Goal: Task Accomplishment & Management: Use online tool/utility

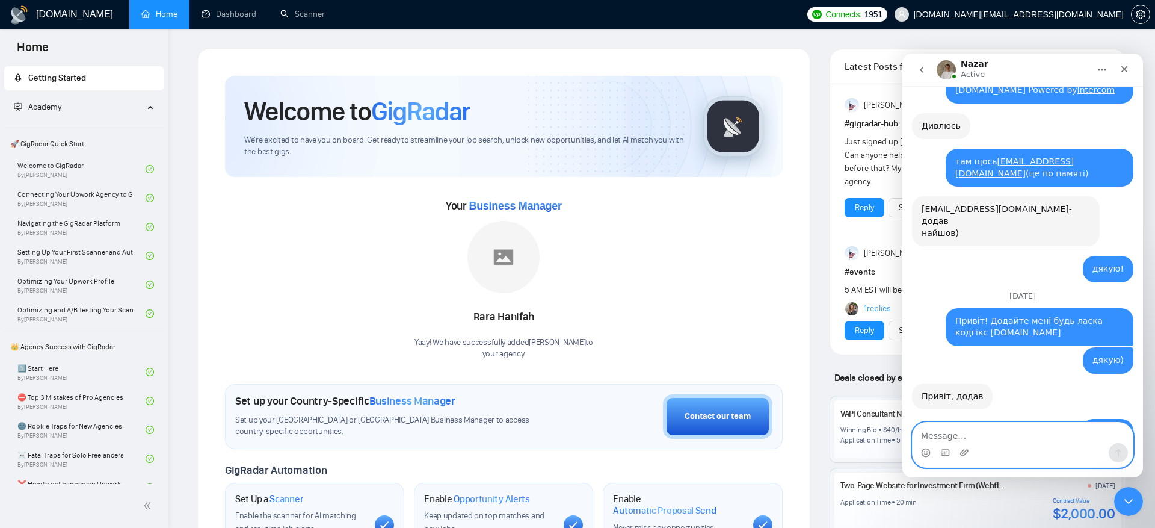
scroll to position [13051, 0]
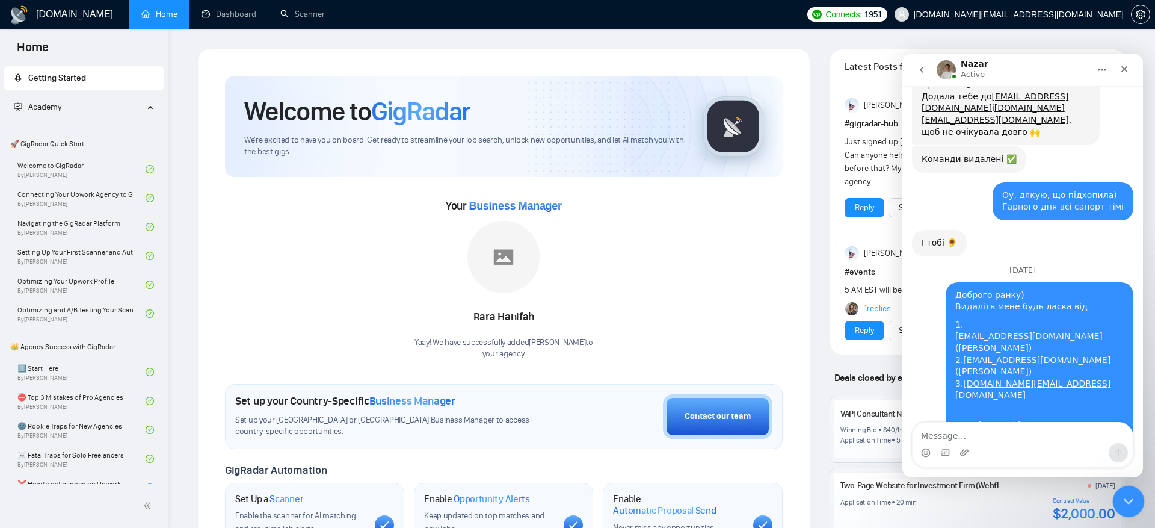
click at [1135, 499] on div "Close Intercom Messenger" at bounding box center [1126, 499] width 29 height 29
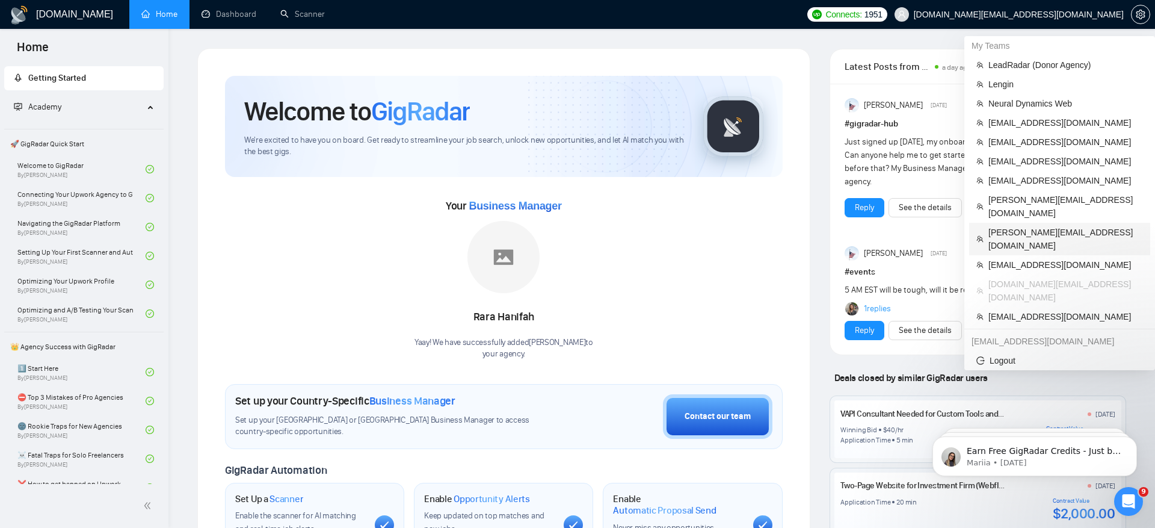
click at [1044, 226] on span "[PERSON_NAME][EMAIL_ADDRESS][DOMAIN_NAME]" at bounding box center [1065, 239] width 155 height 26
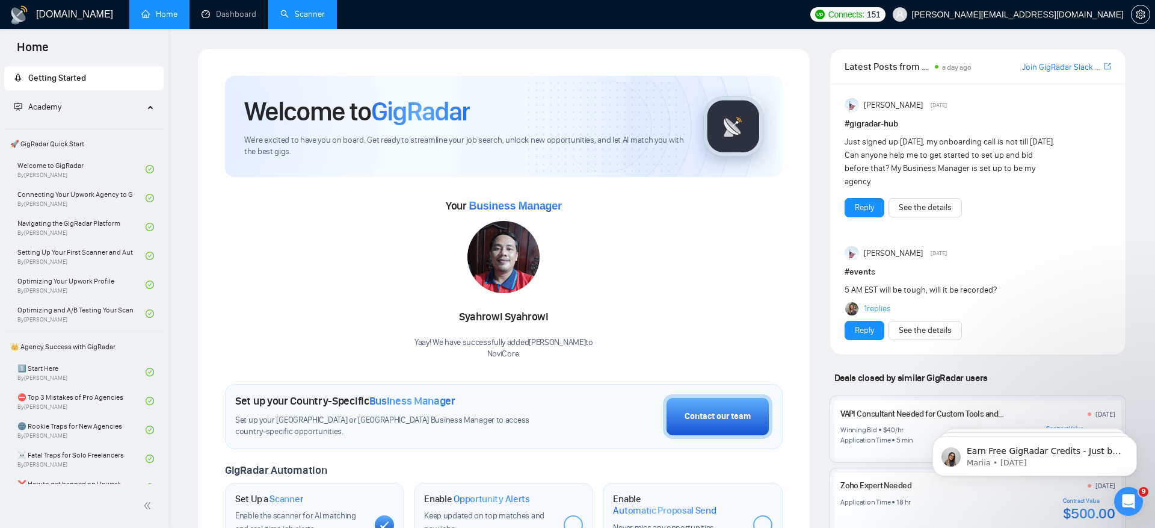
click at [280, 14] on link "Scanner" at bounding box center [302, 14] width 45 height 10
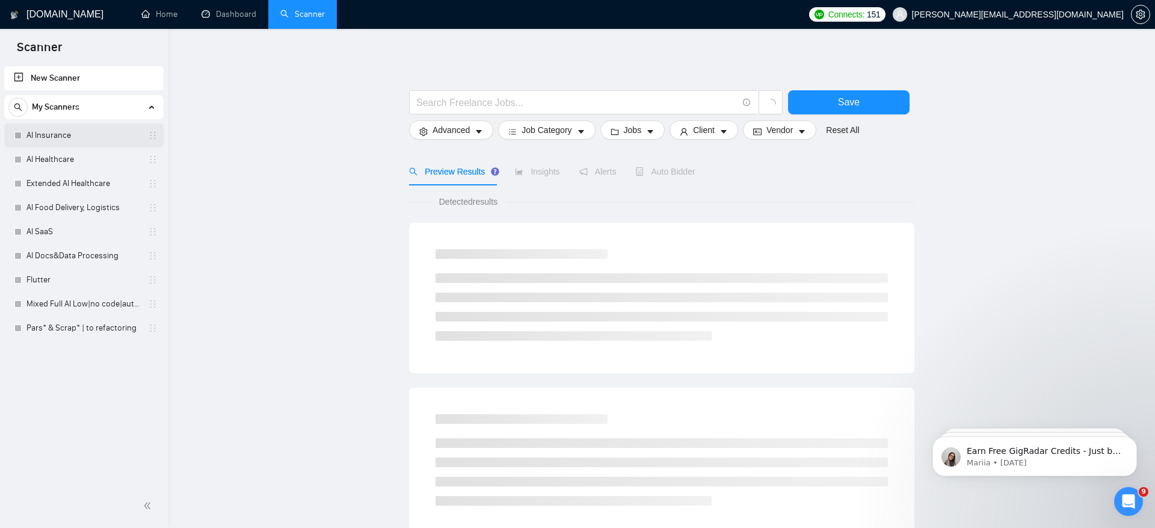
click at [69, 134] on link "AI Insurance" at bounding box center [83, 135] width 114 height 24
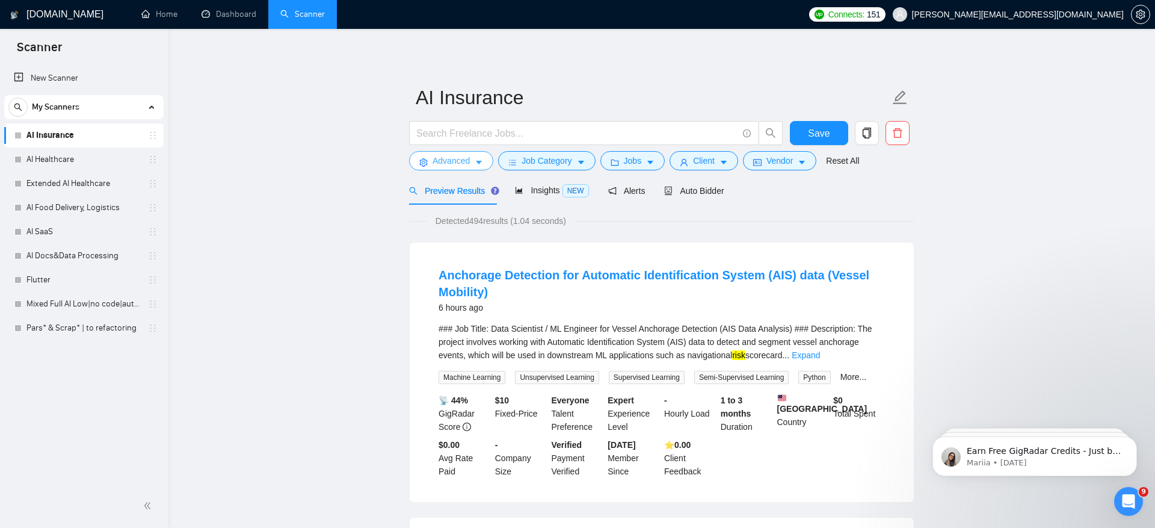
click at [458, 158] on span "Advanced" at bounding box center [451, 160] width 37 height 13
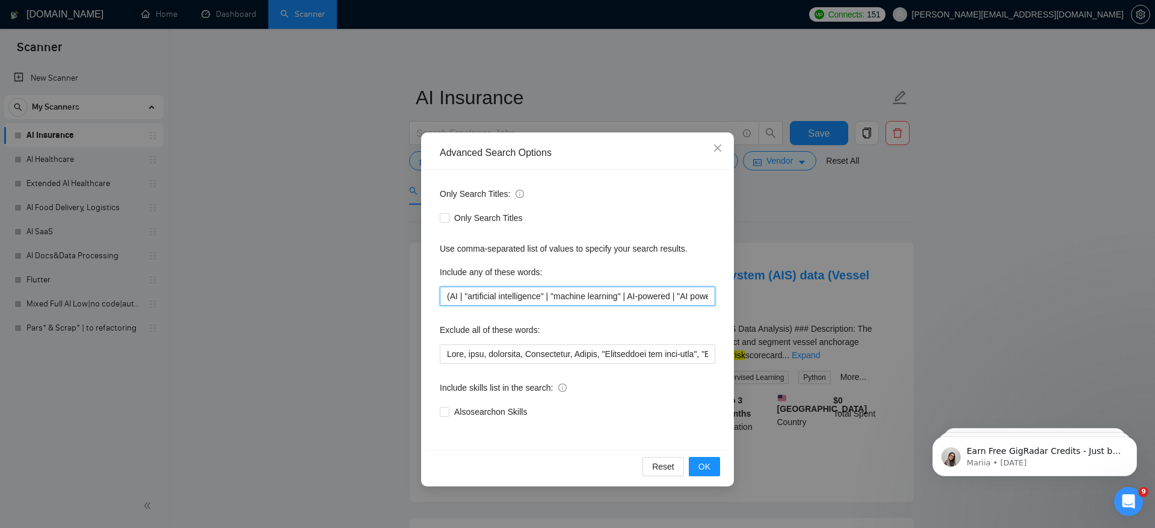
click at [544, 293] on input "(AI | "artificial intelligence" | "machine learning" | AI-powered | "AI powered…" at bounding box center [578, 295] width 276 height 19
click at [592, 291] on input "(AI | "artificial intelligence" | "machine learning" | AI-powered | "AI powered…" at bounding box center [578, 295] width 276 height 19
click at [899, 184] on div "Advanced Search Options Only Search Titles: Only Search Titles Use comma-separa…" at bounding box center [577, 264] width 1155 height 528
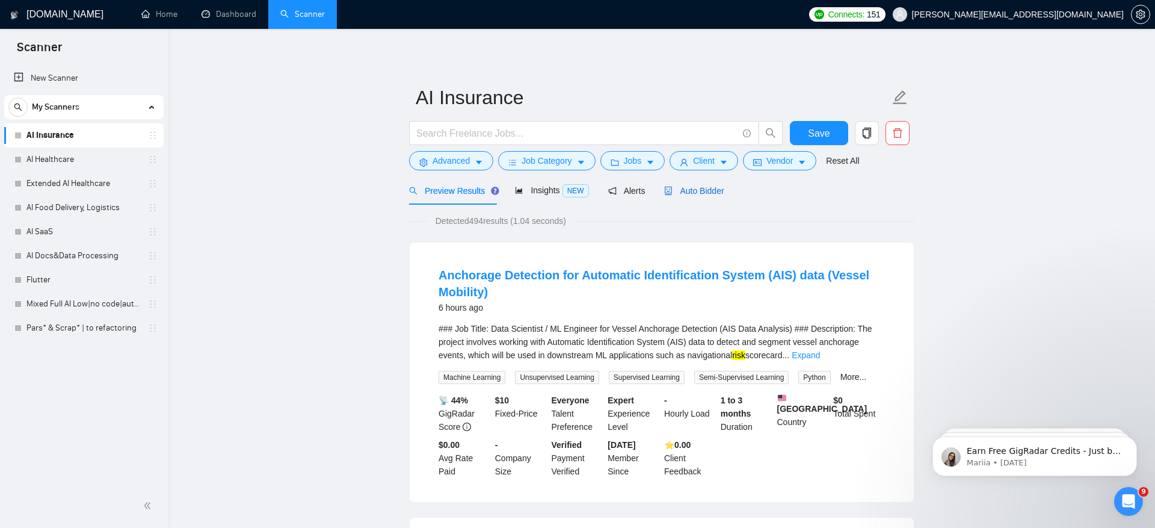
click at [702, 193] on span "Auto Bidder" at bounding box center [694, 191] width 60 height 10
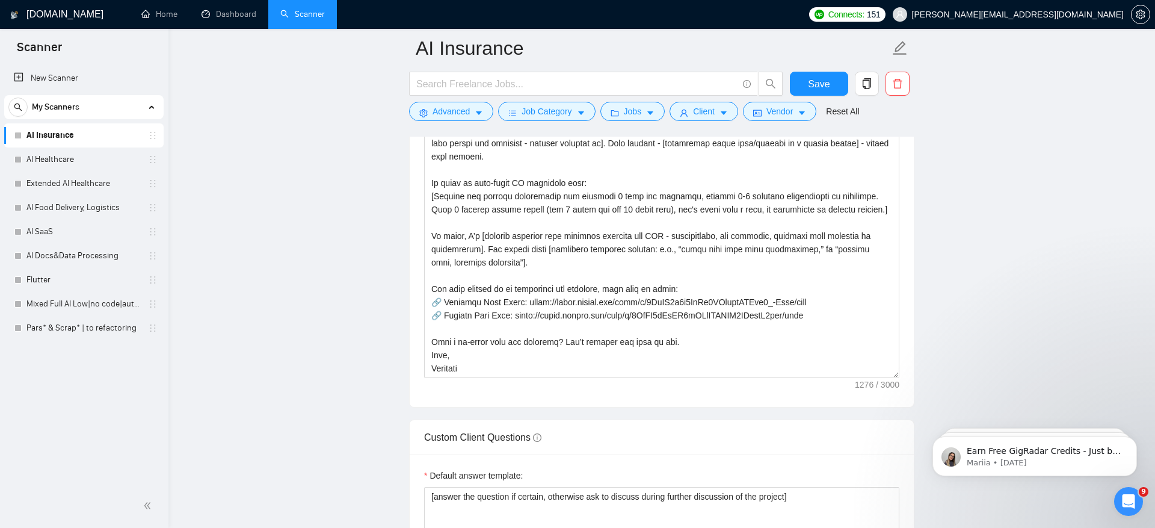
scroll to position [1582, 0]
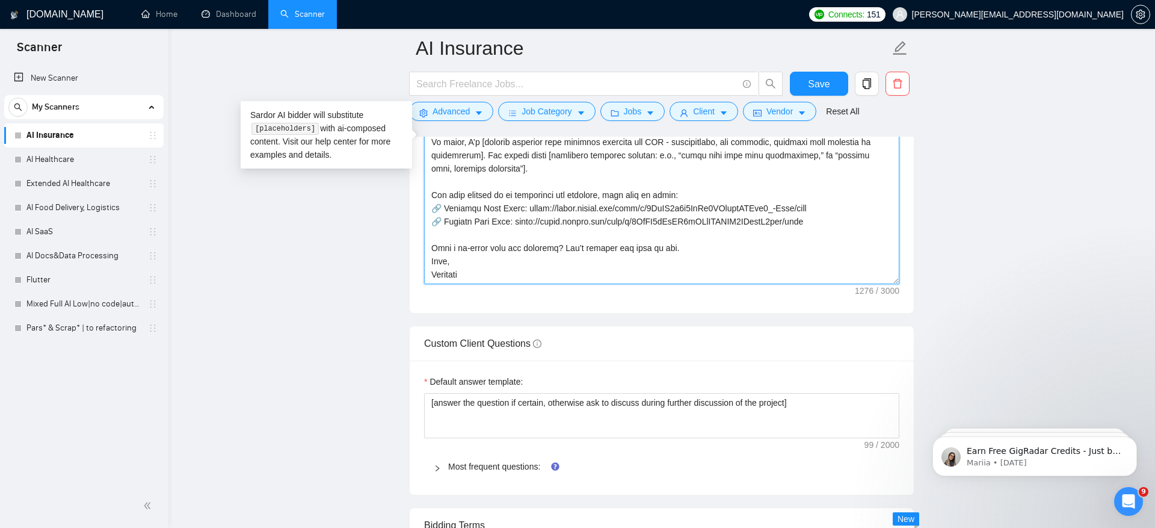
drag, startPoint x: 519, startPoint y: 192, endPoint x: 544, endPoint y: 218, distance: 36.2
click at [544, 218] on textarea "Cover letter template:" at bounding box center [661, 148] width 475 height 271
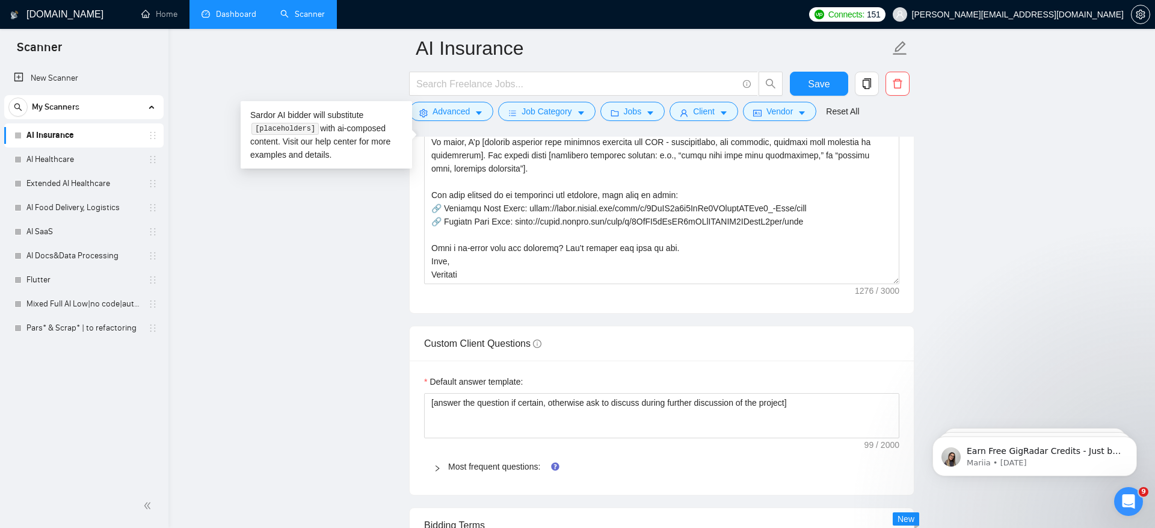
click at [226, 19] on link "Dashboard" at bounding box center [229, 14] width 55 height 10
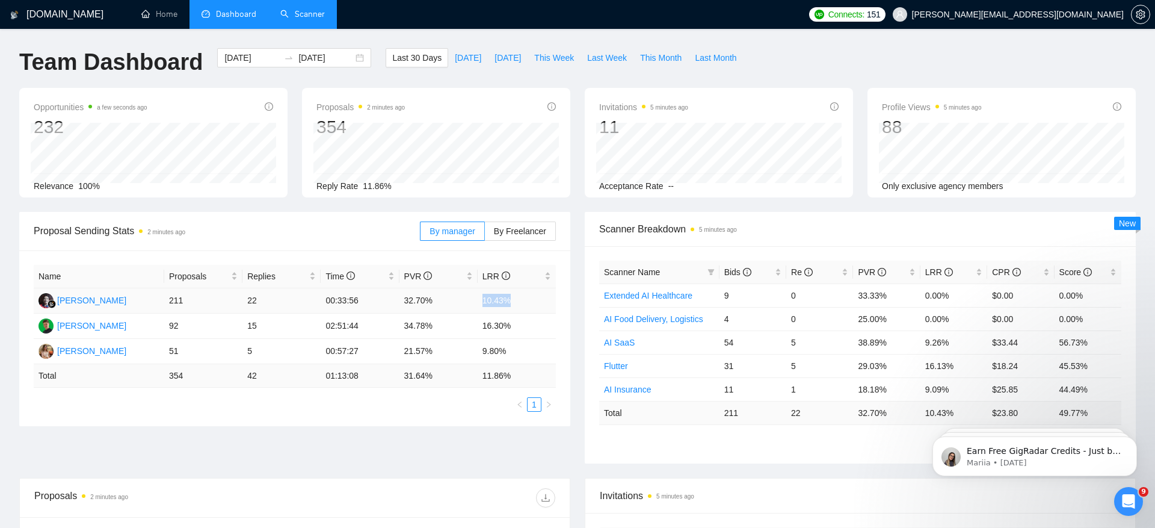
drag, startPoint x: 478, startPoint y: 303, endPoint x: 530, endPoint y: 303, distance: 52.3
click at [530, 303] on td "10.43%" at bounding box center [517, 300] width 78 height 25
drag, startPoint x: 474, startPoint y: 327, endPoint x: 531, endPoint y: 327, distance: 56.6
click at [531, 327] on tr "[PERSON_NAME] 92 15 02:51:44 34.78% 16.30%" at bounding box center [295, 325] width 522 height 25
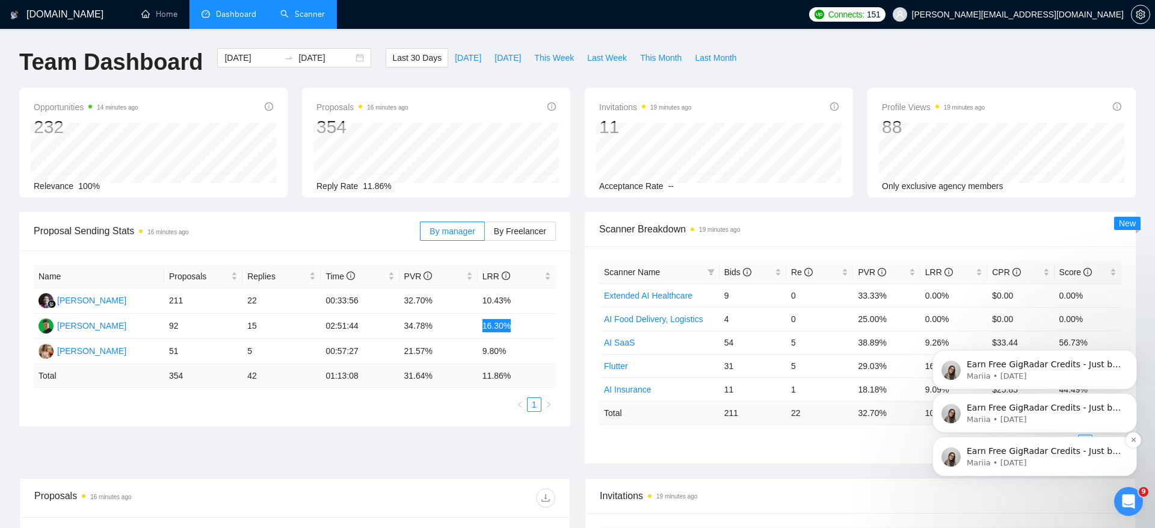
click at [1019, 449] on p "Earn Free GigRadar Credits - Just by Sharing Your Story! 💬 Want more credits fo…" at bounding box center [1044, 451] width 155 height 12
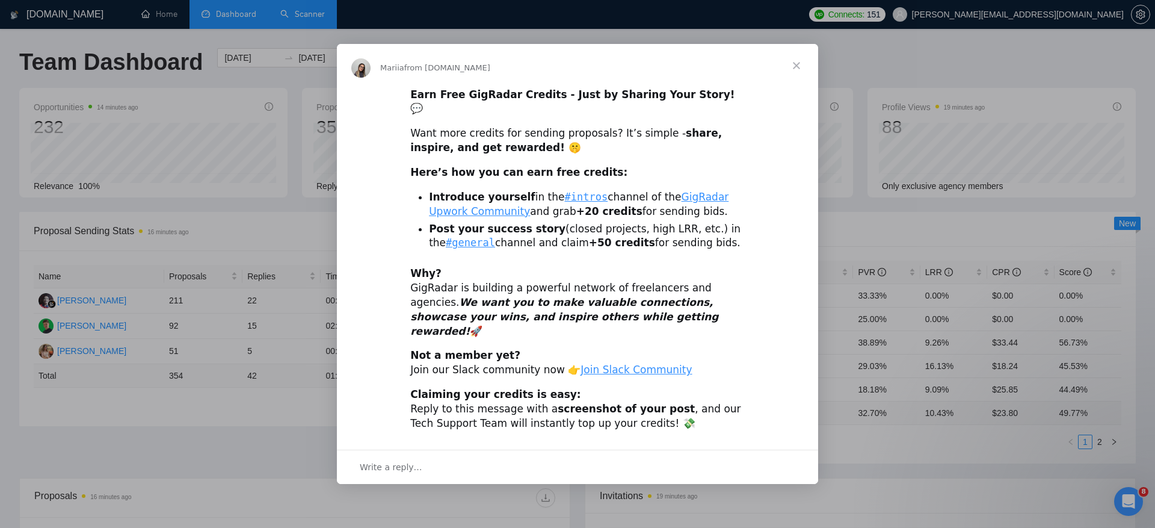
click at [801, 81] on span "Close" at bounding box center [796, 65] width 43 height 43
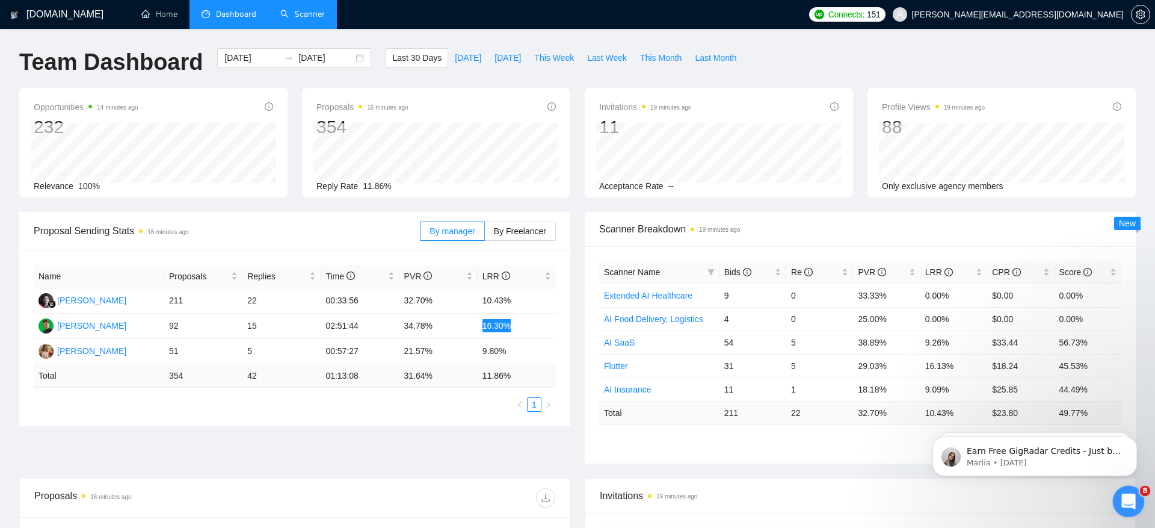
click at [1132, 490] on div "Open Intercom Messenger" at bounding box center [1127, 500] width 40 height 40
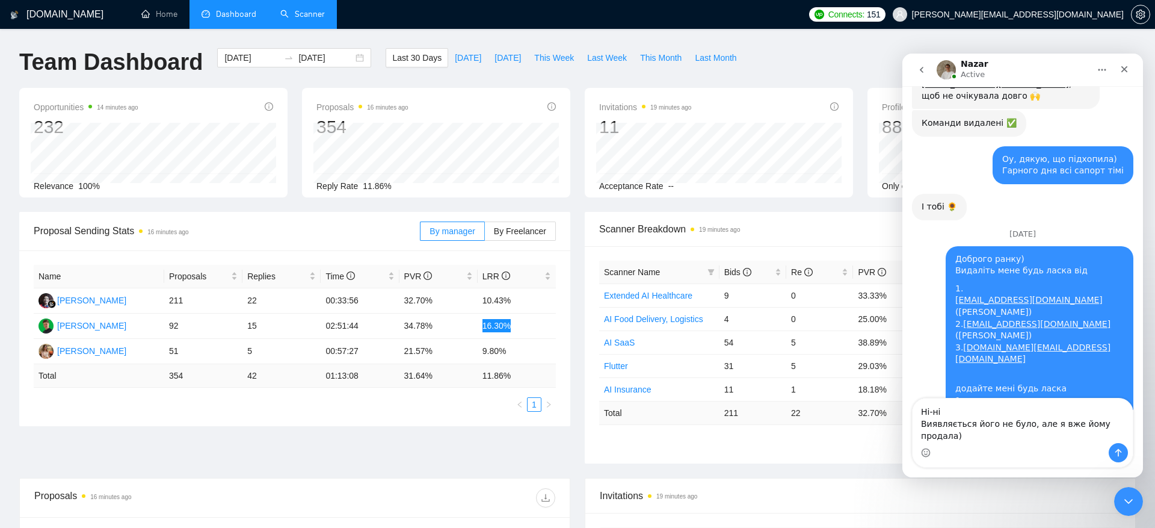
scroll to position [13099, 0]
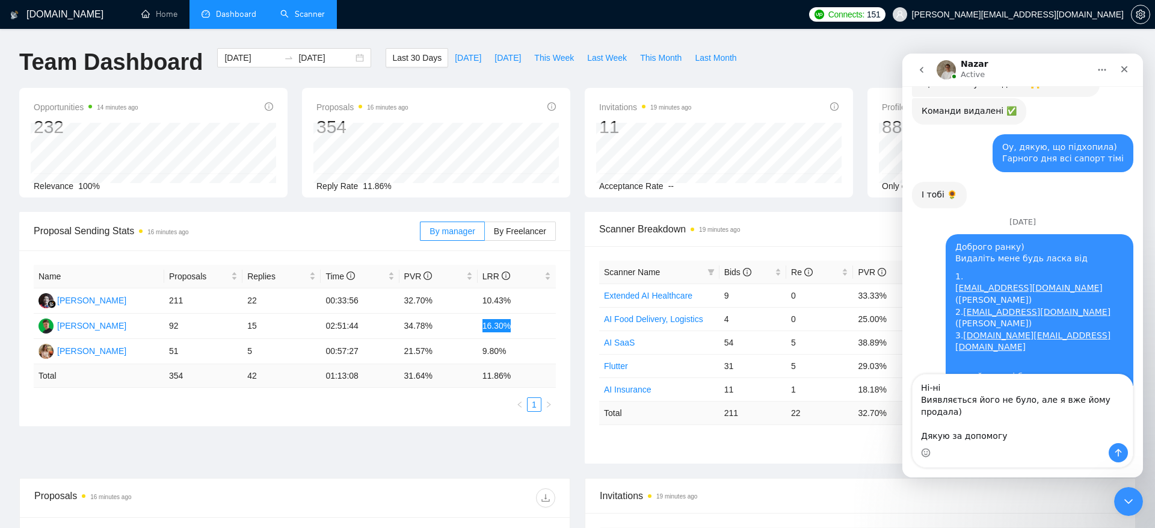
type textarea "Ні-ні Виявляється його не було, але я вже йому продала) Дякую за допомогу!"
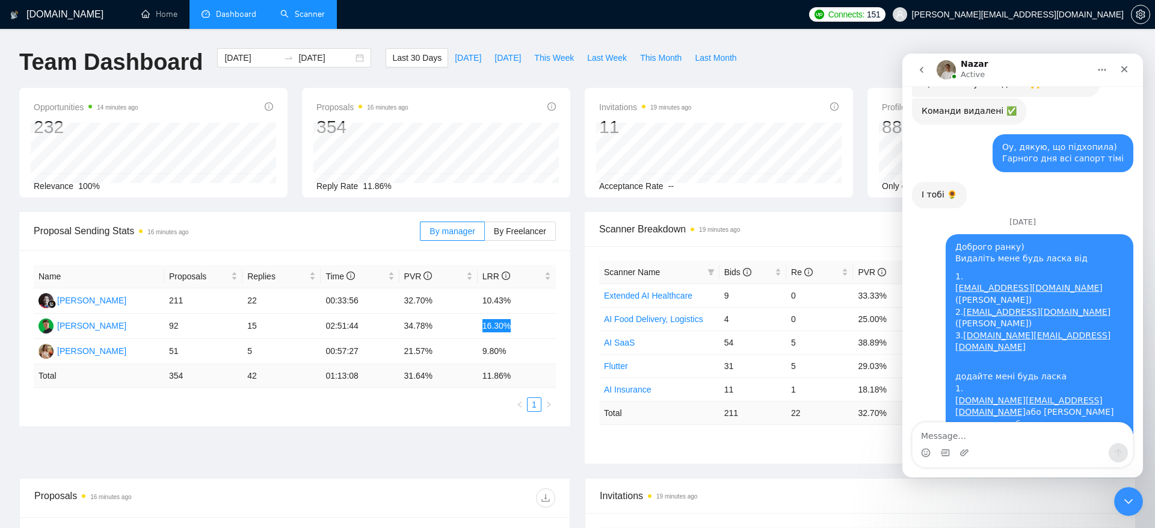
scroll to position [13128, 0]
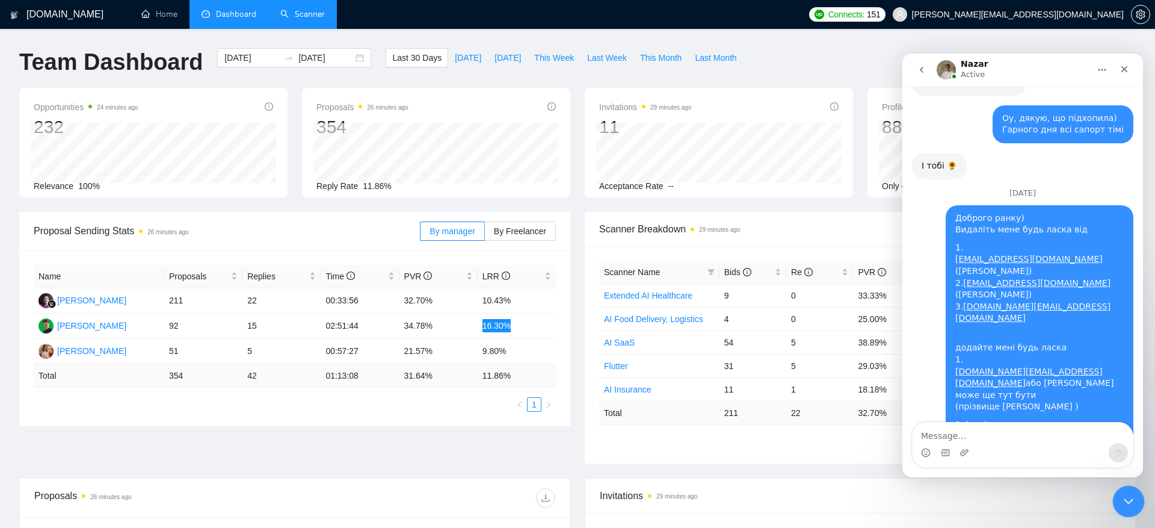
click at [1118, 512] on div "Close Intercom Messenger" at bounding box center [1126, 499] width 29 height 29
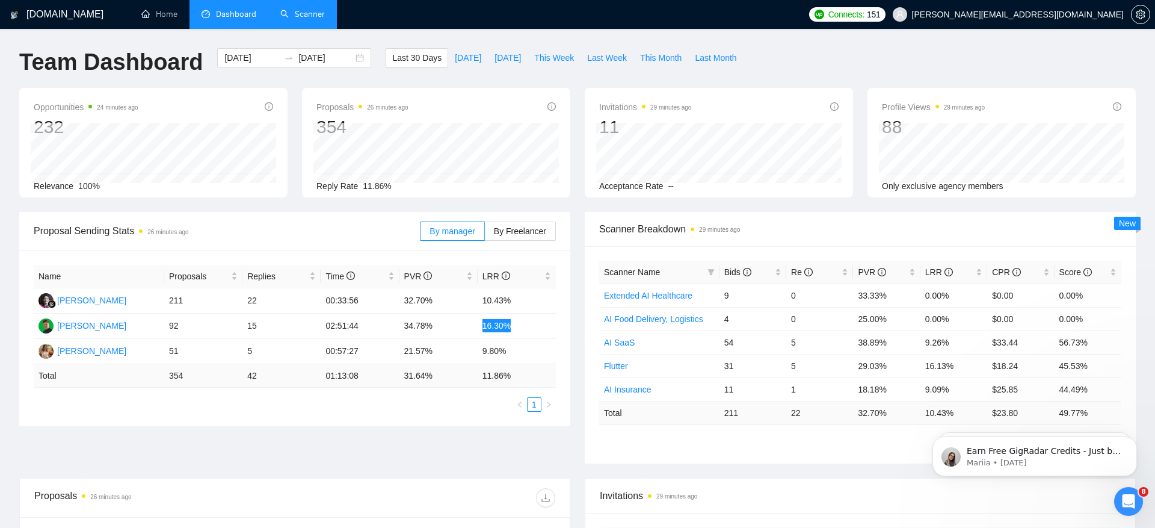
scroll to position [0, 0]
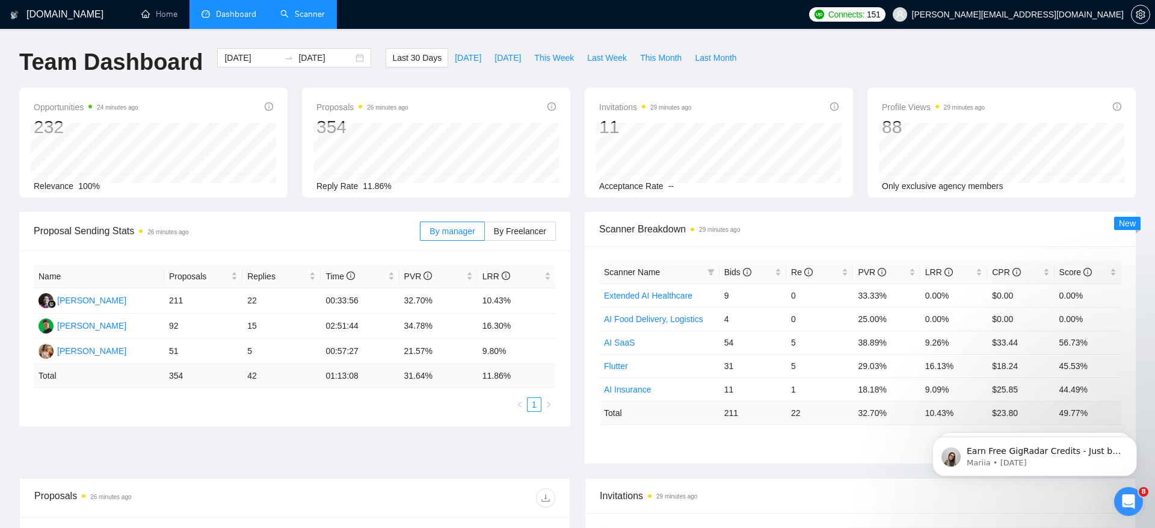
click at [1093, 14] on span "[PERSON_NAME][EMAIL_ADDRESS][DOMAIN_NAME]" at bounding box center [1018, 14] width 212 height 0
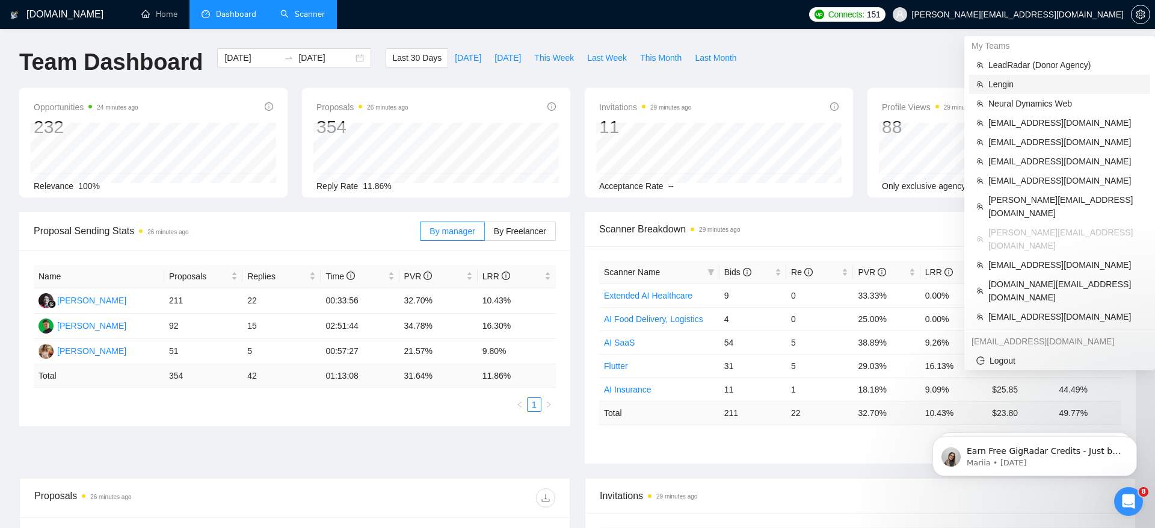
click at [1035, 90] on span "Lengin" at bounding box center [1065, 84] width 155 height 13
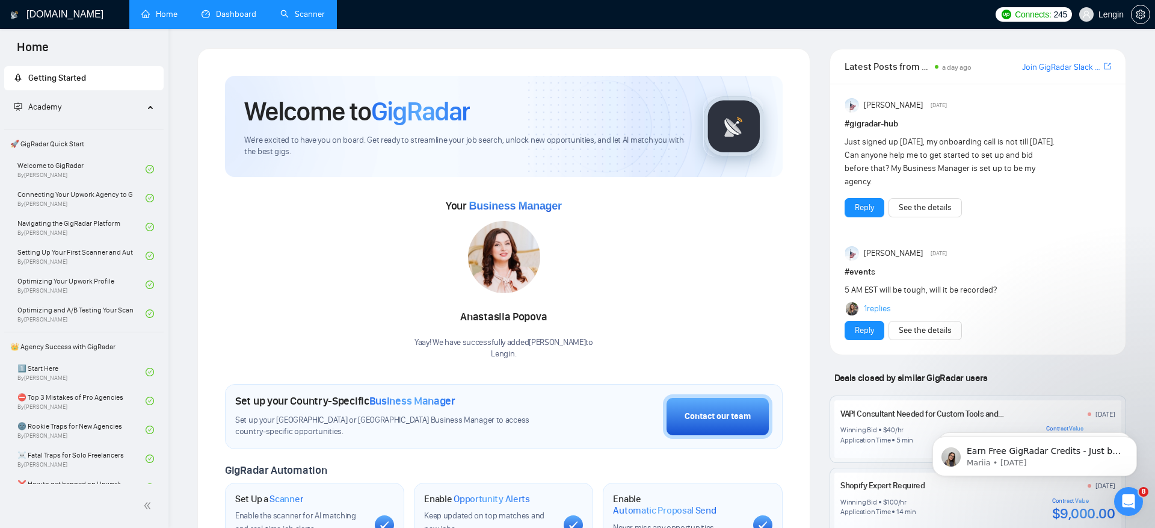
click at [239, 11] on link "Dashboard" at bounding box center [229, 14] width 55 height 10
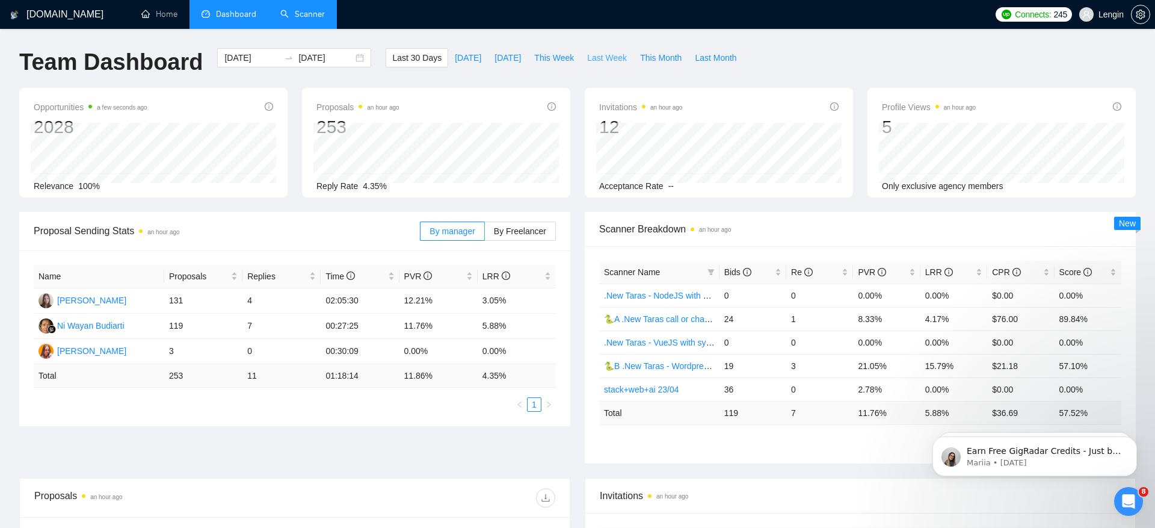
click at [605, 62] on span "Last Week" at bounding box center [607, 57] width 40 height 13
type input "[DATE]"
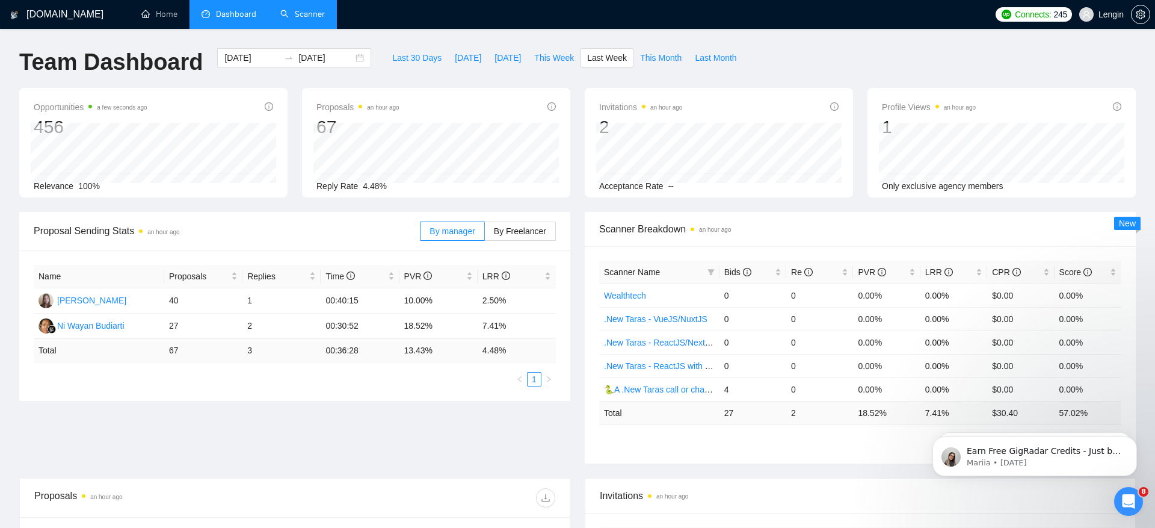
click at [377, 412] on div "Proposal Sending Stats an hour ago By manager By Freelancer Name Proposals Repl…" at bounding box center [577, 345] width 1131 height 266
click at [525, 232] on span "By Freelancer" at bounding box center [520, 231] width 52 height 10
click at [485, 234] on input "By Freelancer" at bounding box center [485, 234] width 0 height 0
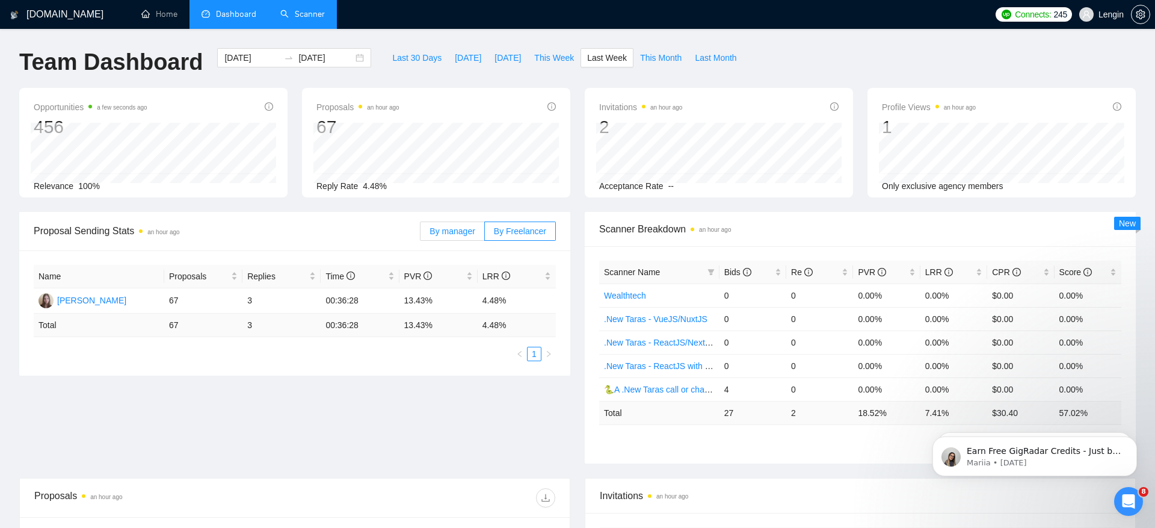
click at [466, 233] on span "By manager" at bounding box center [452, 231] width 45 height 10
click at [421, 234] on input "By manager" at bounding box center [421, 234] width 0 height 0
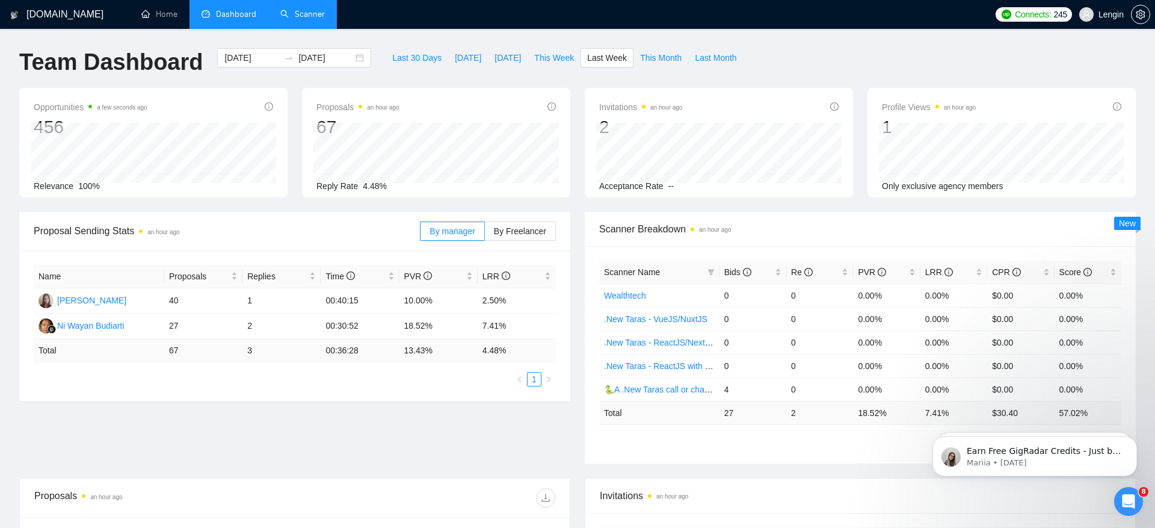
click at [464, 430] on div "Proposal Sending Stats an hour ago By manager By Freelancer Name Proposals Repl…" at bounding box center [577, 345] width 1131 height 266
click at [555, 61] on span "This Week" at bounding box center [554, 57] width 40 height 13
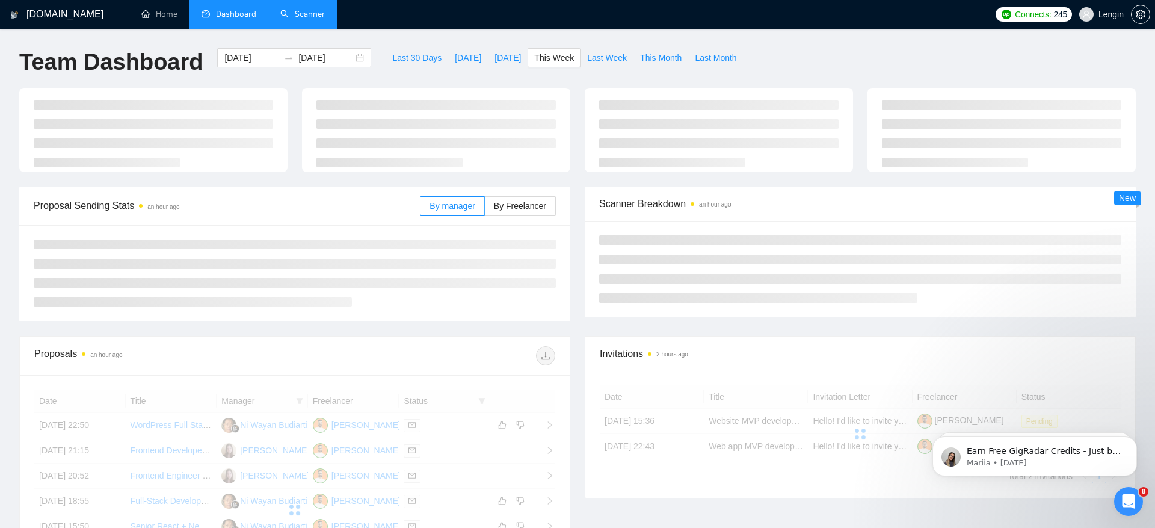
type input "[DATE]"
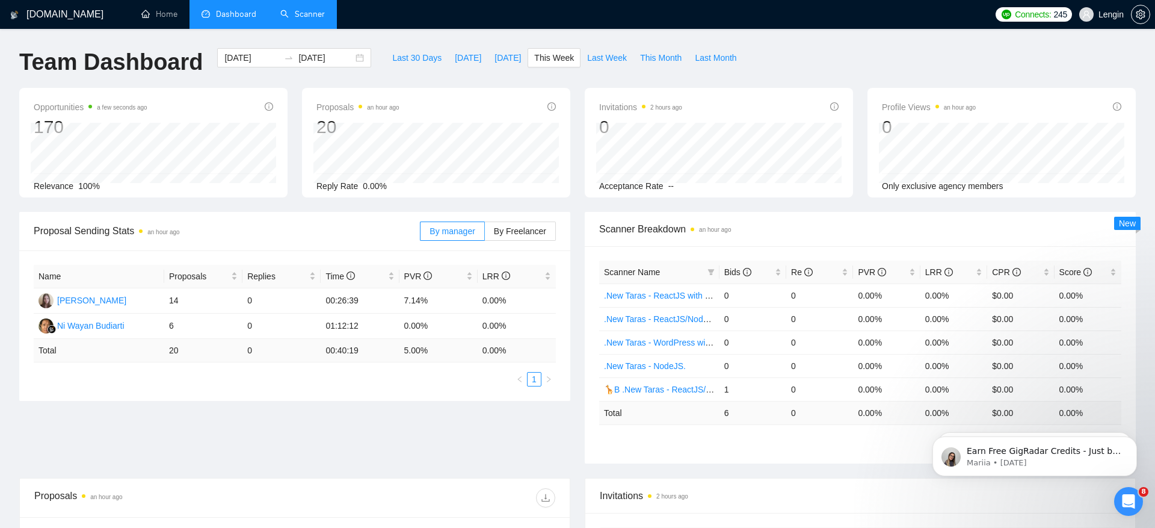
click at [511, 437] on div "Proposal Sending Stats an hour ago By manager By Freelancer Name Proposals Repl…" at bounding box center [577, 345] width 1131 height 266
click at [321, 405] on div "Proposal Sending Stats an hour ago By manager By Freelancer Name Proposals Repl…" at bounding box center [577, 345] width 1131 height 266
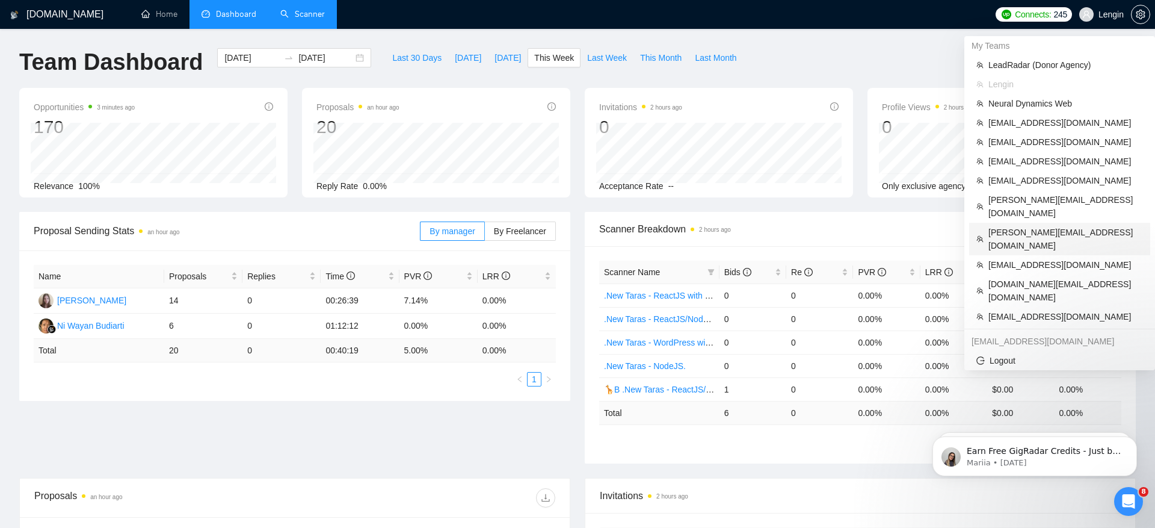
click at [1064, 226] on span "[PERSON_NAME][EMAIL_ADDRESS][DOMAIN_NAME]" at bounding box center [1065, 239] width 155 height 26
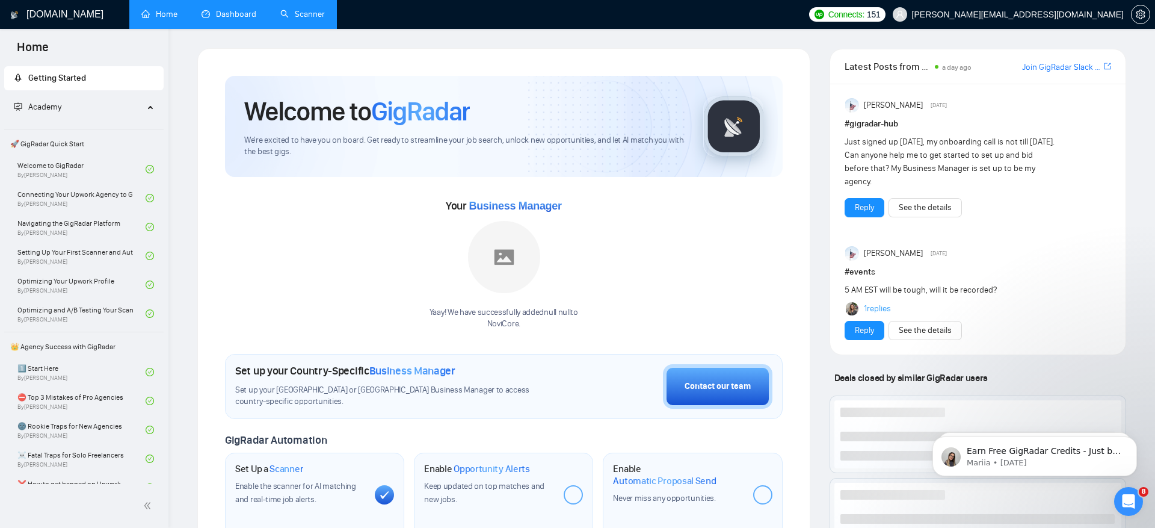
click at [287, 11] on link "Scanner" at bounding box center [302, 14] width 45 height 10
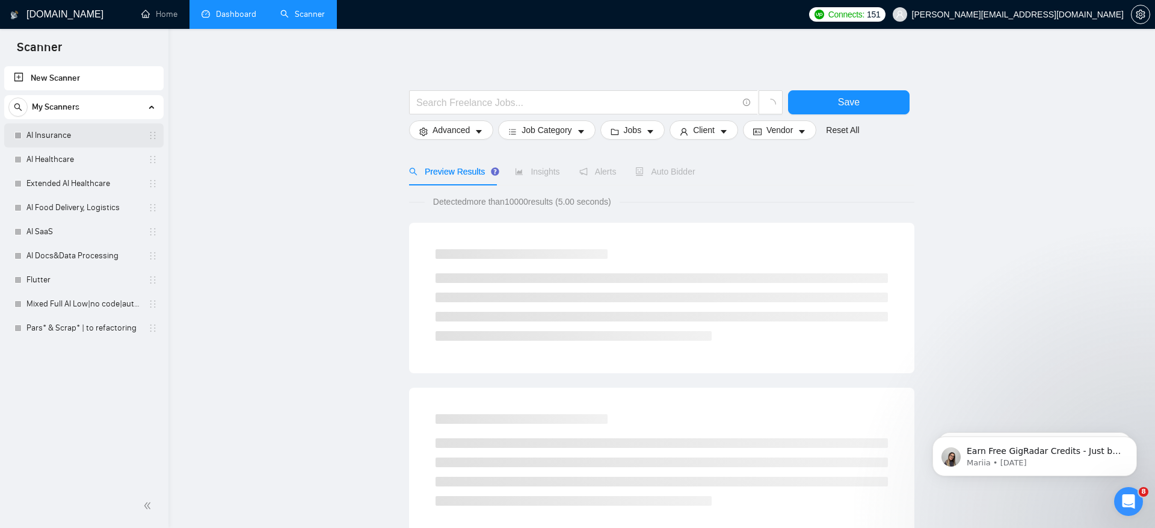
click at [75, 139] on link "AI Insurance" at bounding box center [83, 135] width 114 height 24
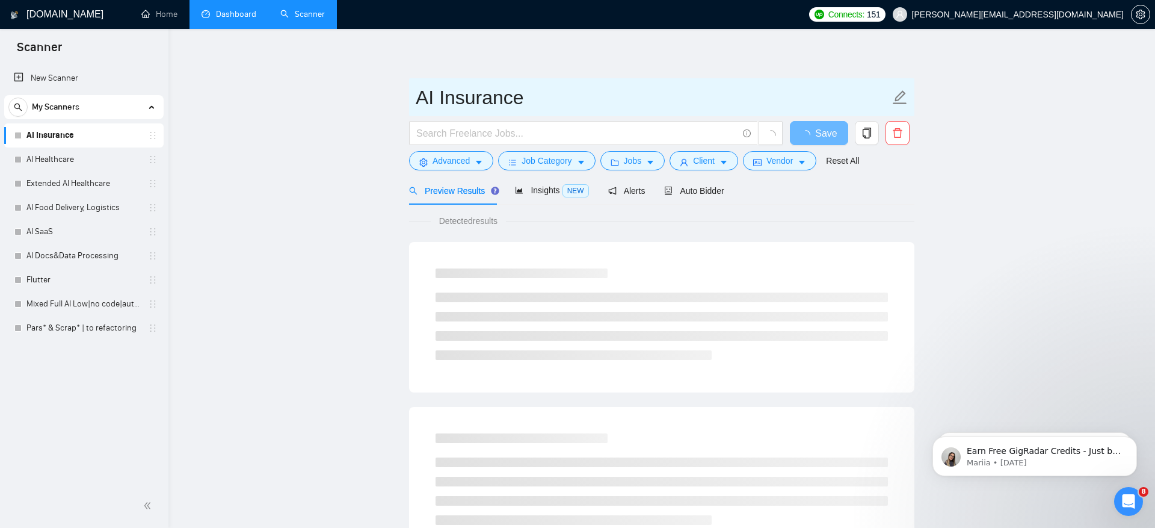
drag, startPoint x: 437, startPoint y: 96, endPoint x: 643, endPoint y: 94, distance: 205.2
click at [643, 95] on input "AI Insurance" at bounding box center [653, 97] width 474 height 30
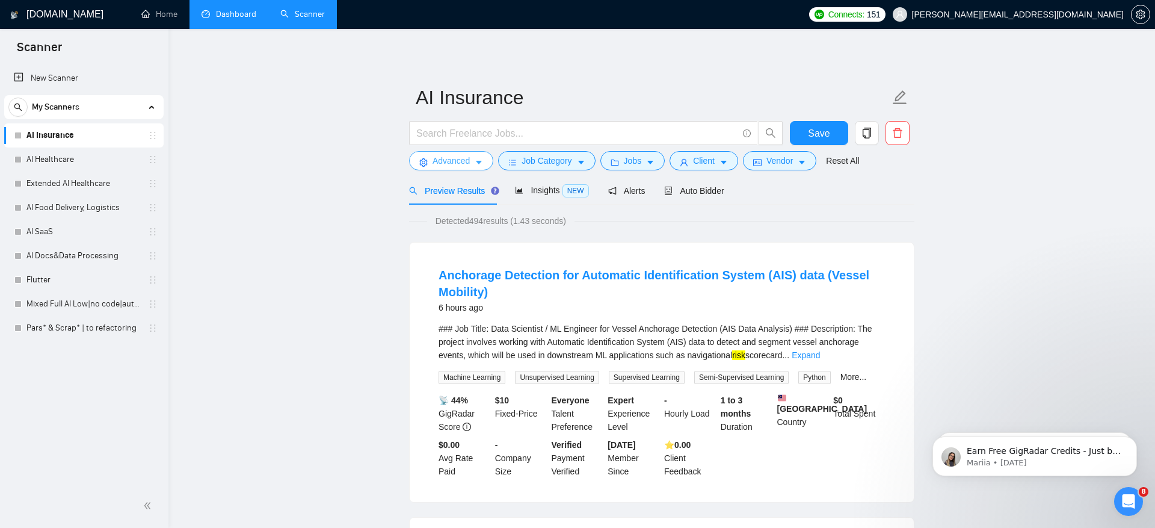
click at [465, 160] on span "Advanced" at bounding box center [451, 160] width 37 height 13
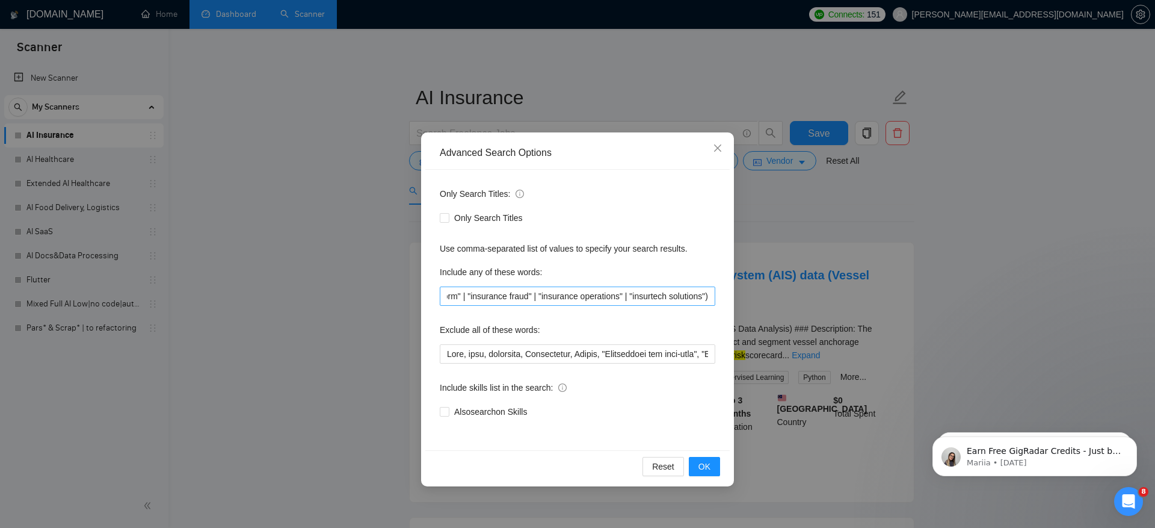
scroll to position [0, 1507]
drag, startPoint x: 535, startPoint y: 294, endPoint x: 759, endPoint y: 294, distance: 224.4
click at [759, 294] on div "Advanced Search Options Only Search Titles: Only Search Titles Use comma-separa…" at bounding box center [577, 264] width 1155 height 528
click at [895, 228] on div "Advanced Search Options Only Search Titles: Only Search Titles Use comma-separa…" at bounding box center [577, 264] width 1155 height 528
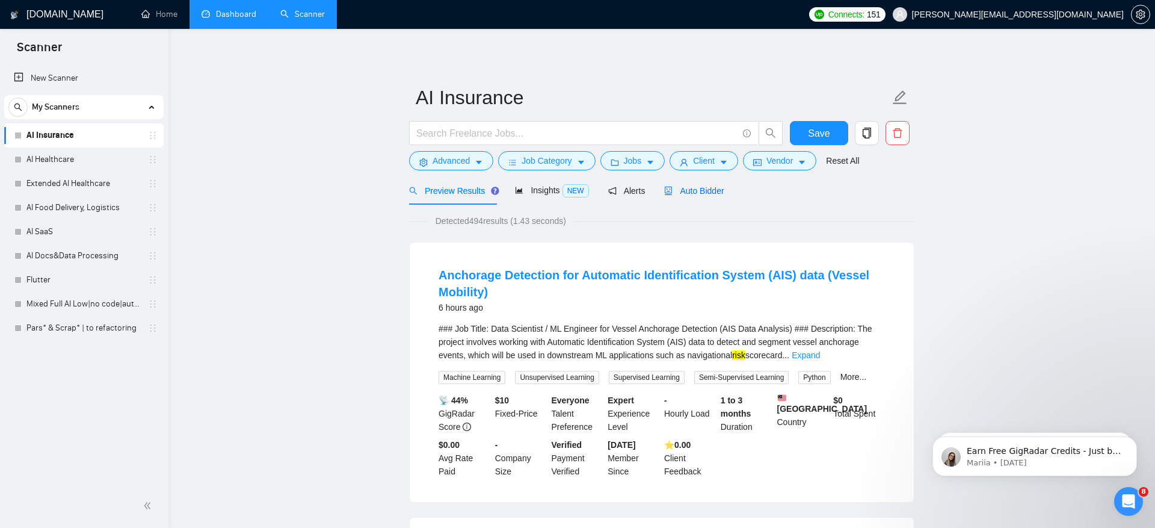
click at [700, 194] on span "Auto Bidder" at bounding box center [694, 191] width 60 height 10
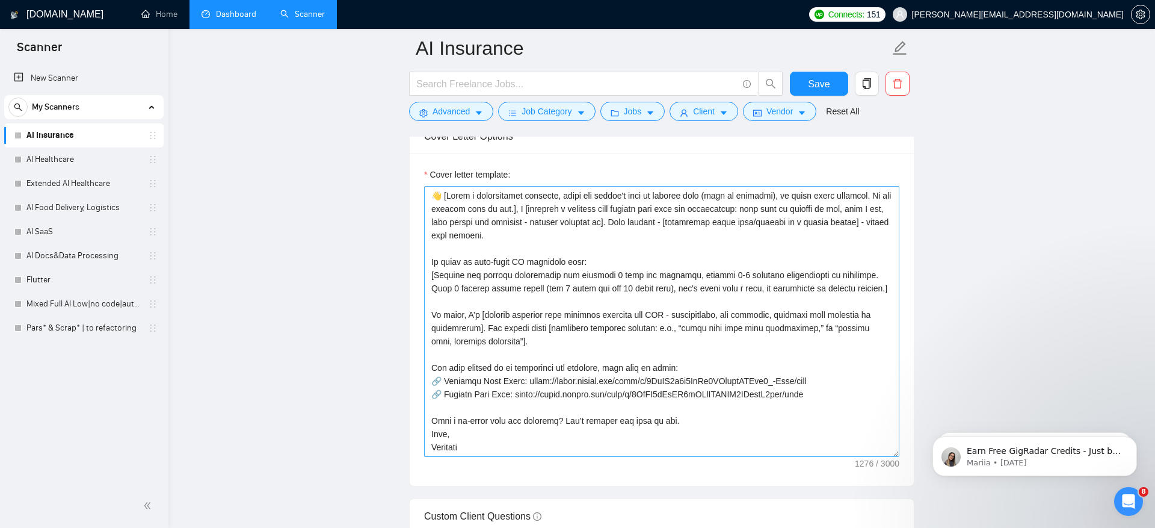
scroll to position [13, 0]
drag, startPoint x: 531, startPoint y: 371, endPoint x: 549, endPoint y: 386, distance: 24.0
click at [549, 386] on textarea "Cover letter template:" at bounding box center [661, 321] width 475 height 271
click at [227, 19] on link "Dashboard" at bounding box center [229, 14] width 55 height 10
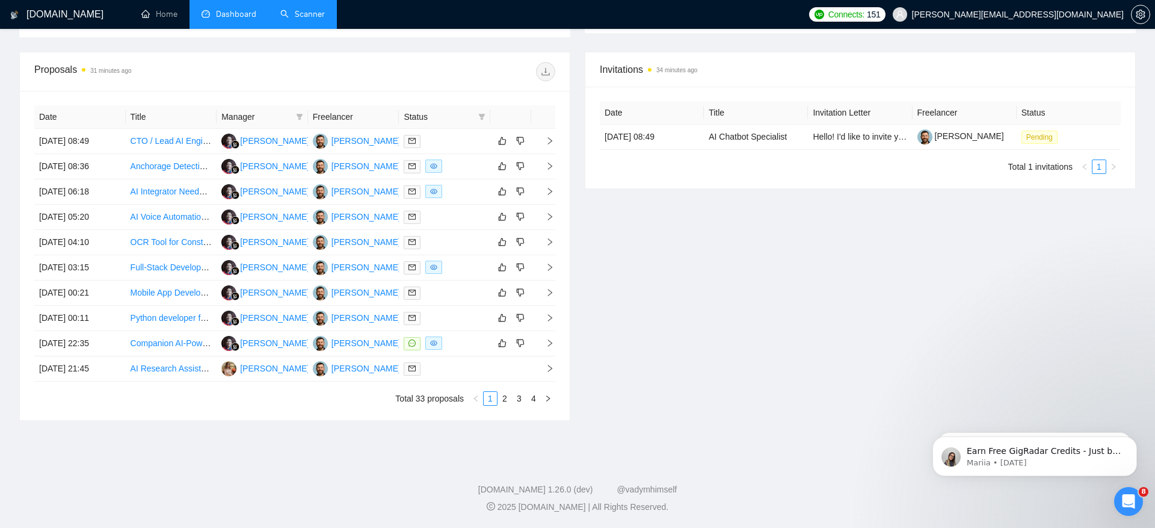
scroll to position [190, 0]
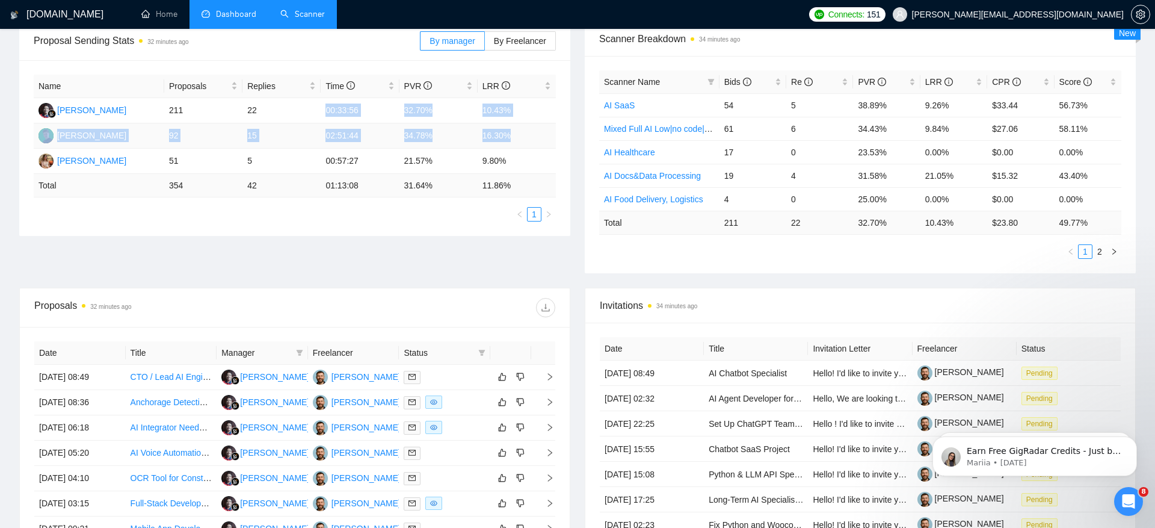
drag, startPoint x: 369, startPoint y: 101, endPoint x: 529, endPoint y: 136, distance: 163.2
click at [529, 137] on tbody "[PERSON_NAME] 211 22 00:33:56 32.70% 10.43% [PERSON_NAME] 92 15 02:51:44 34.78%…" at bounding box center [295, 136] width 522 height 76
click at [682, 258] on div "Scanner Name Bids Re PVR LRR CPR Score AI SaaS 54 5 38.89% 9.26% $33.44 56.73% …" at bounding box center [860, 164] width 551 height 217
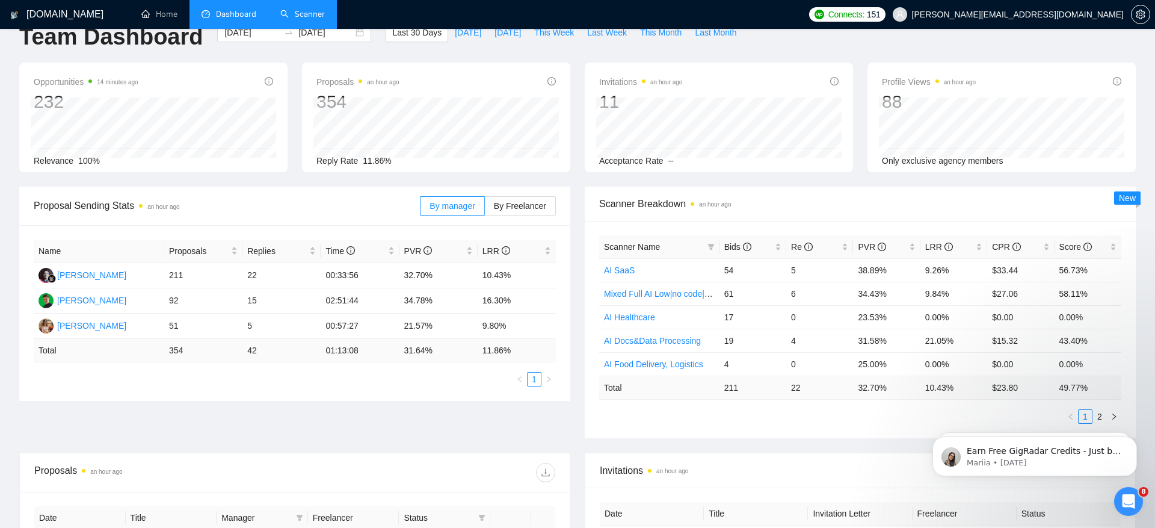
scroll to position [0, 0]
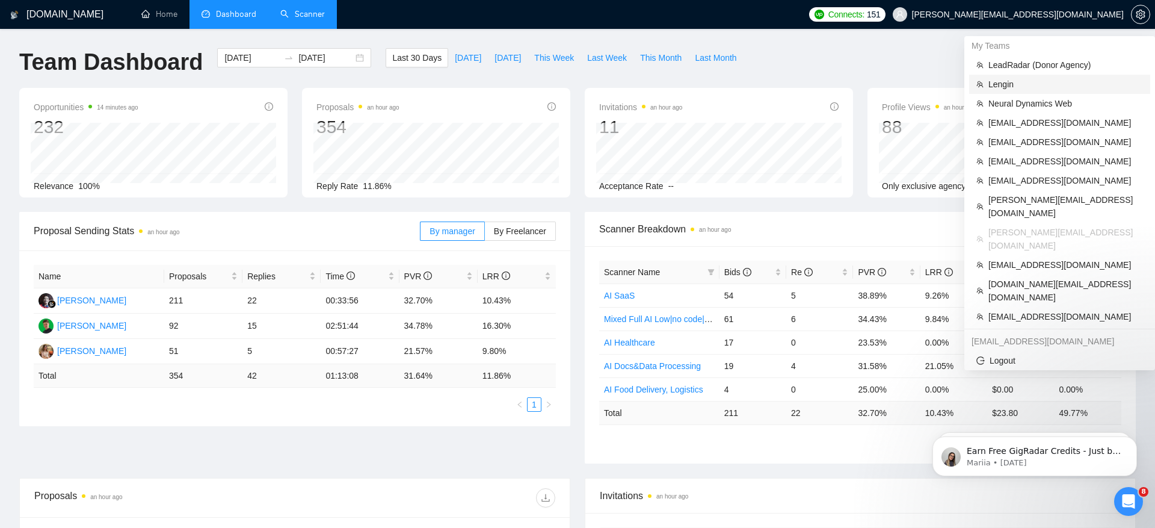
click at [1043, 84] on span "Lengin" at bounding box center [1065, 84] width 155 height 13
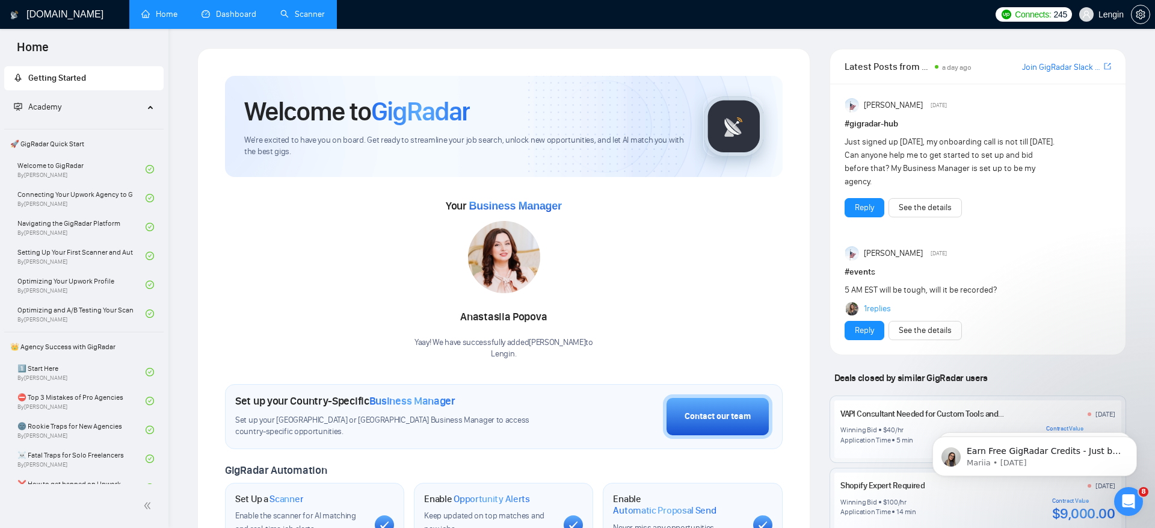
click at [315, 14] on link "Scanner" at bounding box center [302, 14] width 45 height 10
